Goal: Book appointment/travel/reservation

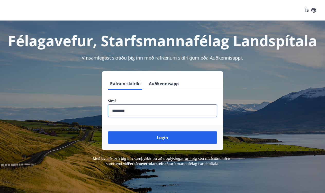
type input "********"
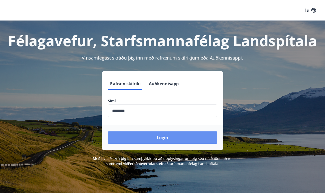
click at [165, 135] on button "Login" at bounding box center [162, 137] width 109 height 12
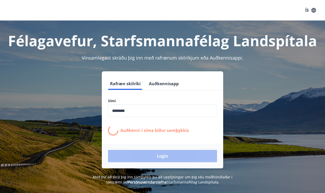
click at [165, 135] on div "Auðkenni í síma bíður samþykkis" at bounding box center [162, 130] width 109 height 10
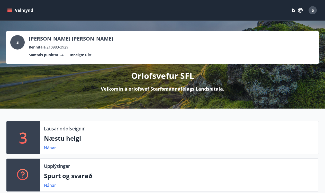
click at [9, 9] on icon "menu" at bounding box center [9, 9] width 5 height 1
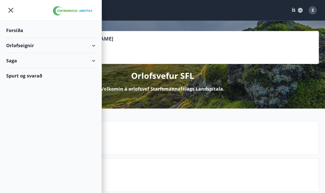
click at [91, 45] on div "Orlofseignir" at bounding box center [50, 45] width 89 height 15
click at [25, 70] on div "Bókunardagatal" at bounding box center [50, 69] width 81 height 11
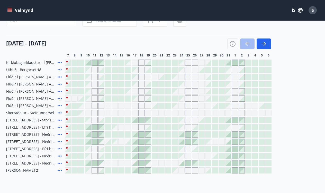
scroll to position [51, 0]
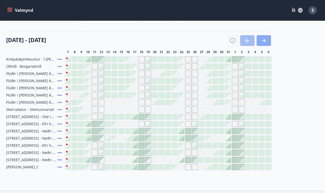
click at [264, 40] on icon "button" at bounding box center [263, 40] width 6 height 6
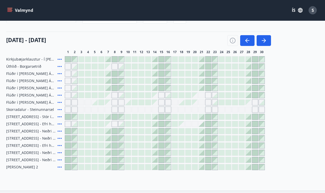
click at [61, 67] on icon at bounding box center [59, 66] width 6 height 6
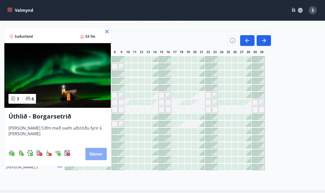
click at [89, 151] on button "Nánar" at bounding box center [95, 154] width 21 height 12
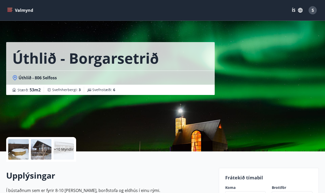
scroll to position [4, 0]
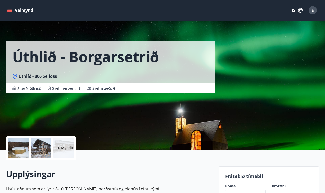
click at [16, 145] on div at bounding box center [18, 148] width 21 height 21
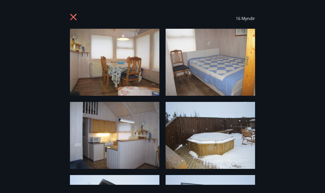
scroll to position [0, 0]
click at [73, 18] on icon at bounding box center [74, 18] width 8 height 8
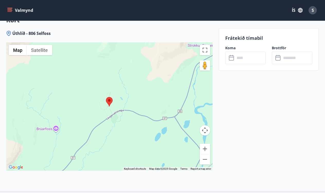
scroll to position [840, 0]
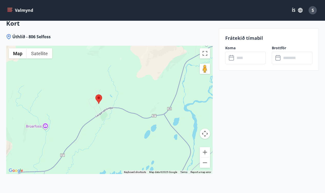
drag, startPoint x: 104, startPoint y: 106, endPoint x: 96, endPoint y: 95, distance: 13.4
click at [96, 95] on div at bounding box center [109, 110] width 206 height 128
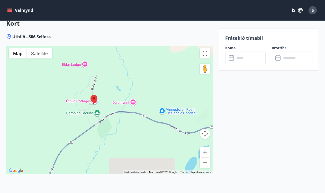
drag, startPoint x: 111, startPoint y: 83, endPoint x: 100, endPoint y: 109, distance: 28.1
click at [100, 109] on div at bounding box center [109, 110] width 206 height 128
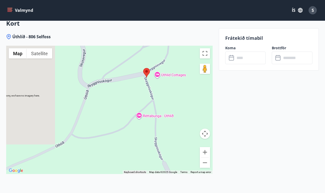
click at [170, 63] on div at bounding box center [109, 110] width 206 height 128
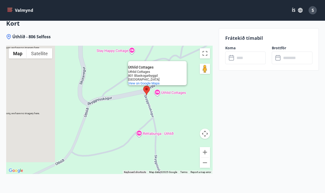
click at [170, 81] on div "Úthlíd Cottages Úthlíd Cottages Uthlid Cottages 801 Blaskogarbyggd Iceland View…" at bounding box center [109, 110] width 206 height 128
click at [157, 81] on div "Úthlíd Cottages Úthlíd Cottages Uthlid Cottages 801 Blaskogarbyggd Iceland View…" at bounding box center [109, 110] width 206 height 128
click at [155, 80] on div "Úthlíd Cottages Úthlíd Cottages Uthlid Cottages 801 Blaskogarbyggd Iceland View…" at bounding box center [109, 110] width 206 height 128
click at [165, 82] on div "Úthlíd Cottages Úthlíd Cottages Uthlid Cottages 801 Blaskogarbyggd Iceland View…" at bounding box center [109, 110] width 206 height 128
click at [192, 85] on div "Úthlíd Cottages Úthlíd Cottages Uthlid Cottages 801 Blaskogarbyggd Iceland View…" at bounding box center [109, 110] width 206 height 128
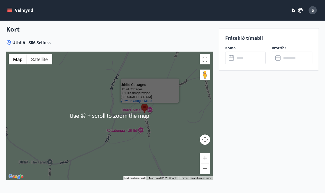
scroll to position [834, 0]
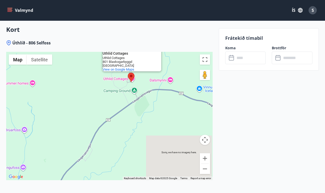
drag, startPoint x: 157, startPoint y: 127, endPoint x: 138, endPoint y: 78, distance: 52.6
click at [138, 78] on div "Úthlíd Cottages Úthlíd Cottages Uthlid Cottages 801 Blaskogarbyggd Iceland View…" at bounding box center [109, 116] width 206 height 128
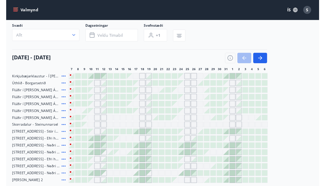
scroll to position [33, 0]
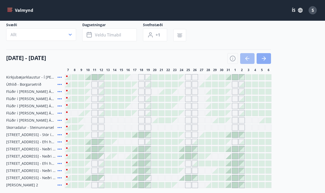
click at [265, 60] on icon "button" at bounding box center [263, 58] width 6 height 6
